Goal: Information Seeking & Learning: Learn about a topic

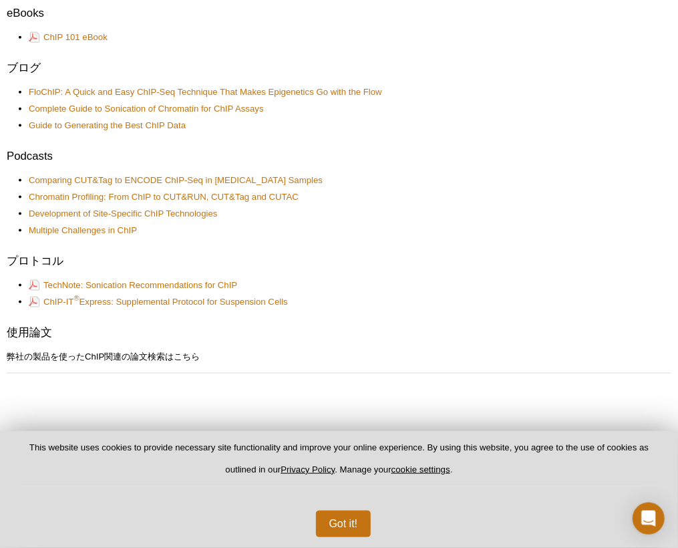
scroll to position [681, 0]
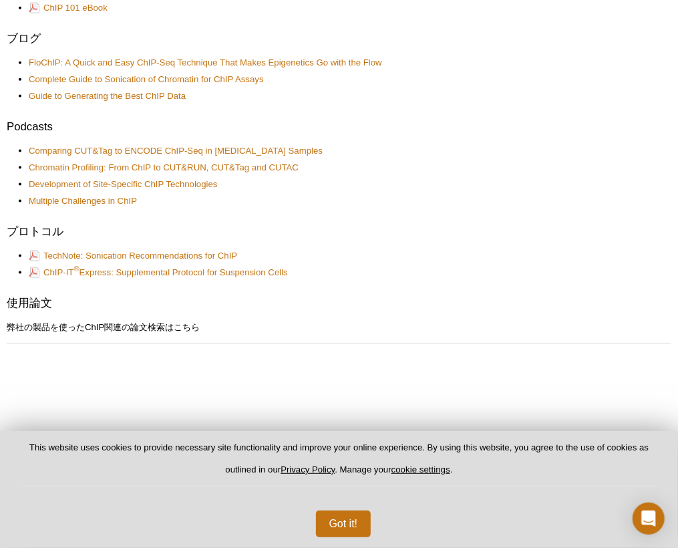
click at [324, 278] on li "ChIP-IT ® Express: Supplemental Protocol for Suspension Cells" at bounding box center [343, 272] width 629 height 12
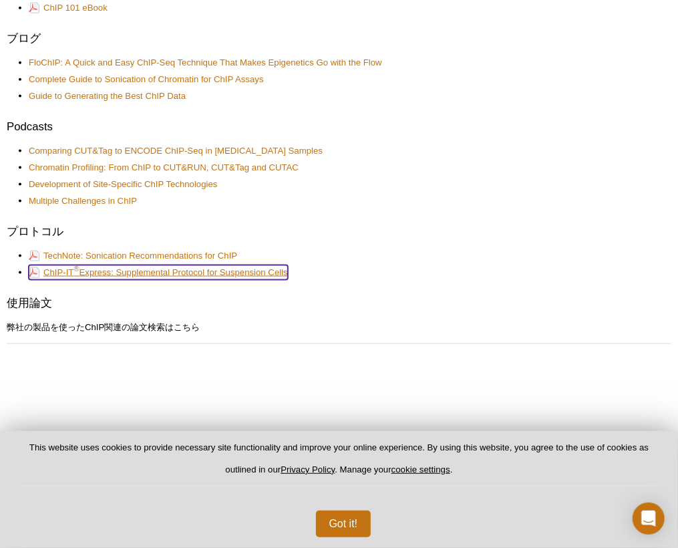
click at [161, 280] on link "ChIP-IT ® Express: Supplemental Protocol for Suspension Cells" at bounding box center [158, 272] width 259 height 15
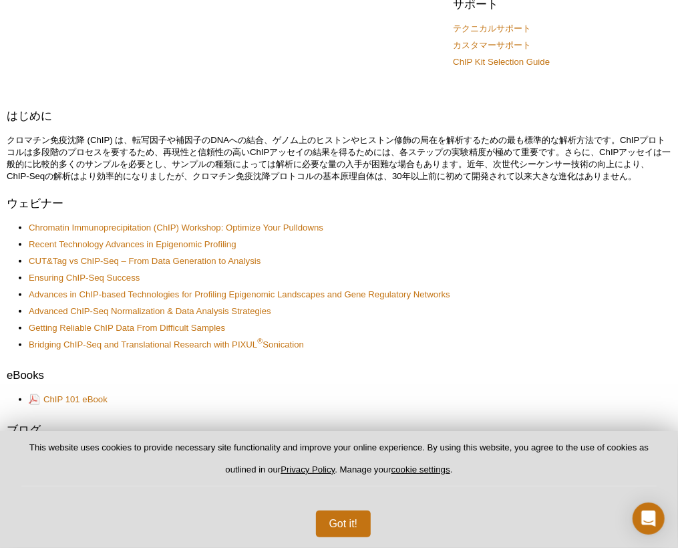
scroll to position [397, 0]
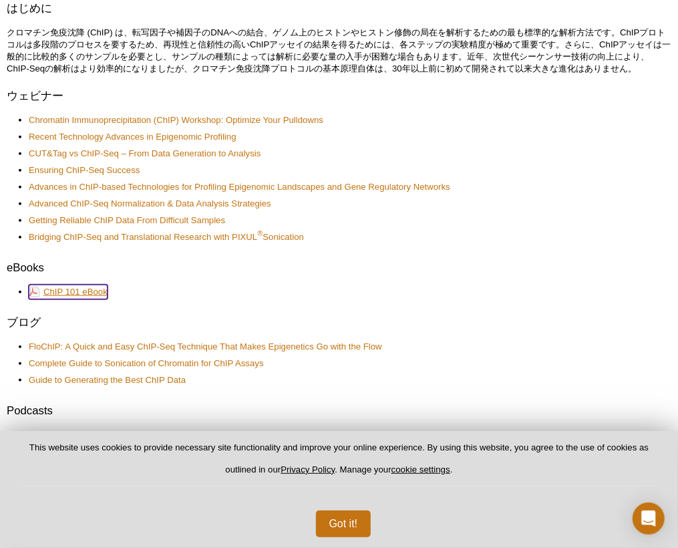
click at [71, 299] on link "ChIP 101 eBook" at bounding box center [68, 291] width 79 height 15
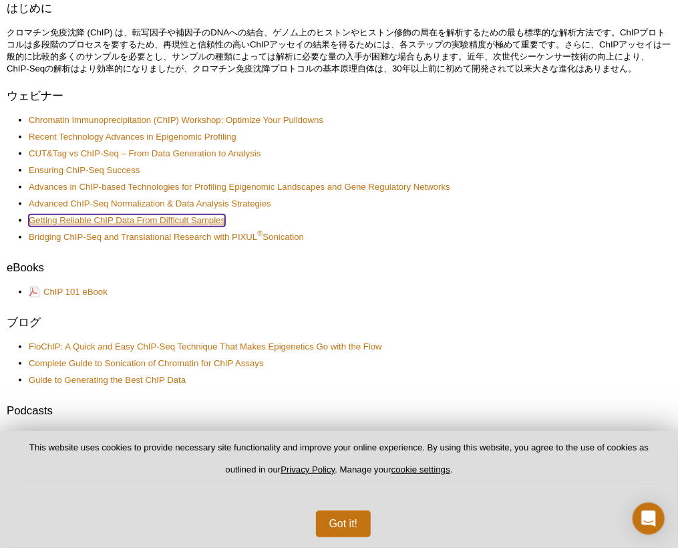
click at [124, 226] on link "Getting Reliable ChIP Data From Difficult Samples" at bounding box center [127, 220] width 196 height 12
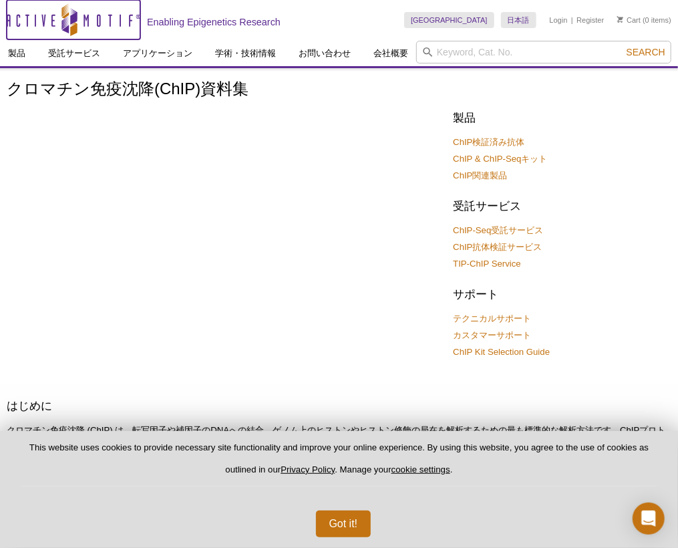
click at [81, 36] on icon "Active Motif Logo" at bounding box center [74, 19] width 134 height 33
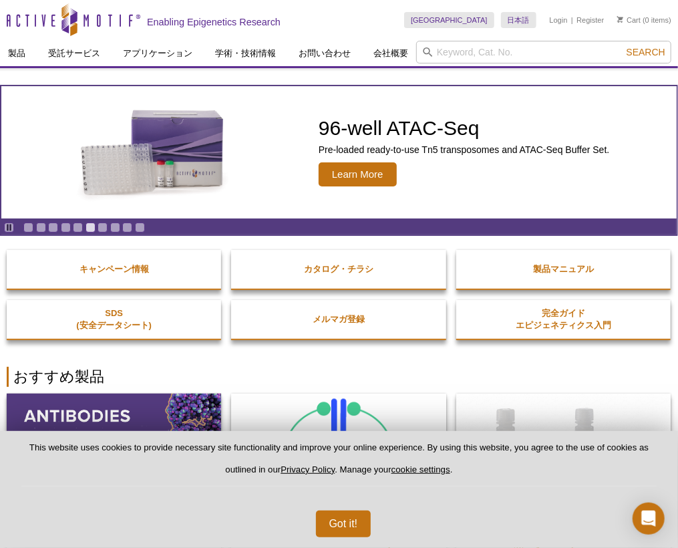
click at [507, 218] on article "96-well ATAC-Seq Pre-loaded ready-to-use Tn5 transposomes and ATAC-Seq Buffer S…" at bounding box center [338, 152] width 675 height 132
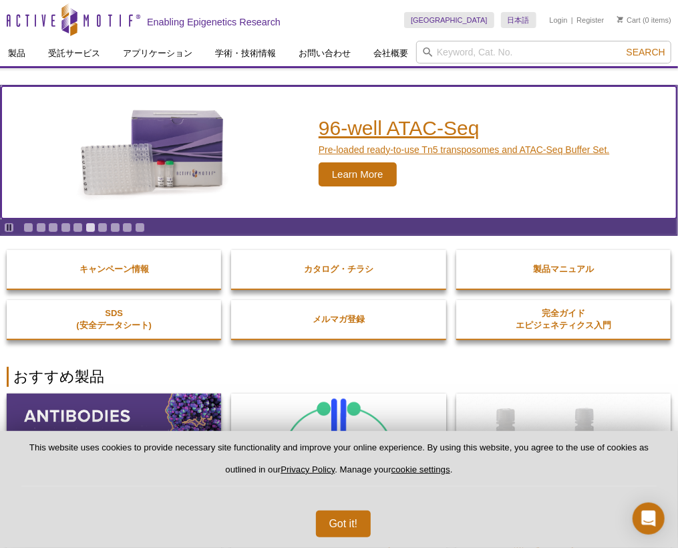
click at [507, 212] on div "96-well ATAC-Seq Pre-loaded ready-to-use Tn5 transposomes and ATAC-Seq Buffer S…" at bounding box center [460, 152] width 311 height 132
